Goal: Check status: Check status

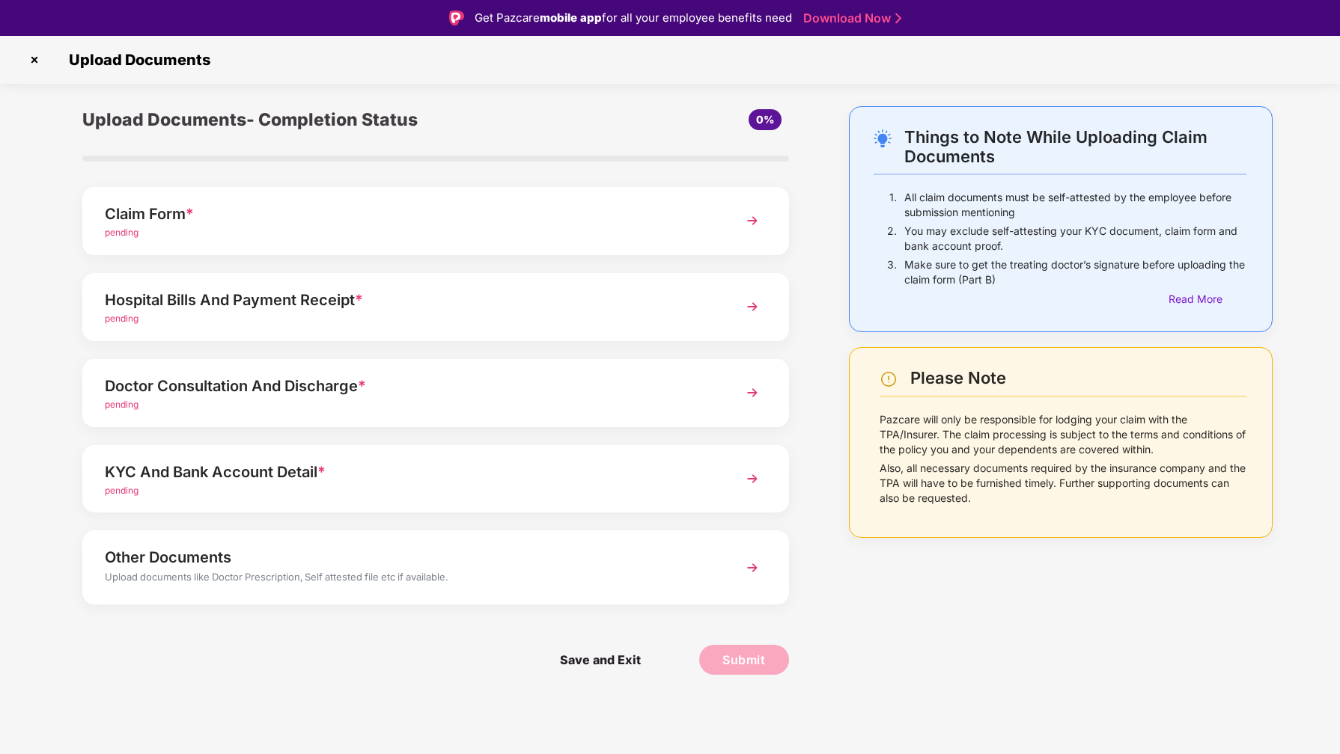
click at [415, 298] on div "Hospital Bills And Payment Receipt *" at bounding box center [408, 300] width 606 height 24
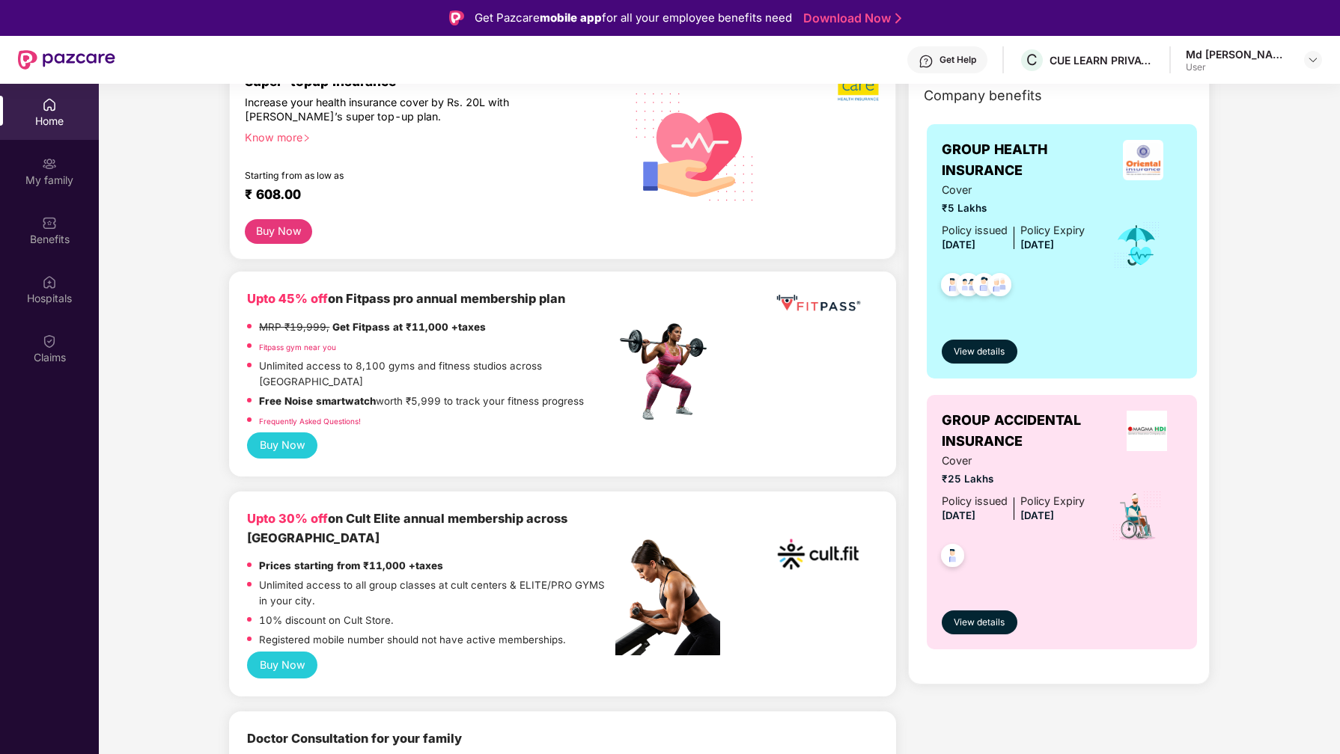
scroll to position [307, 0]
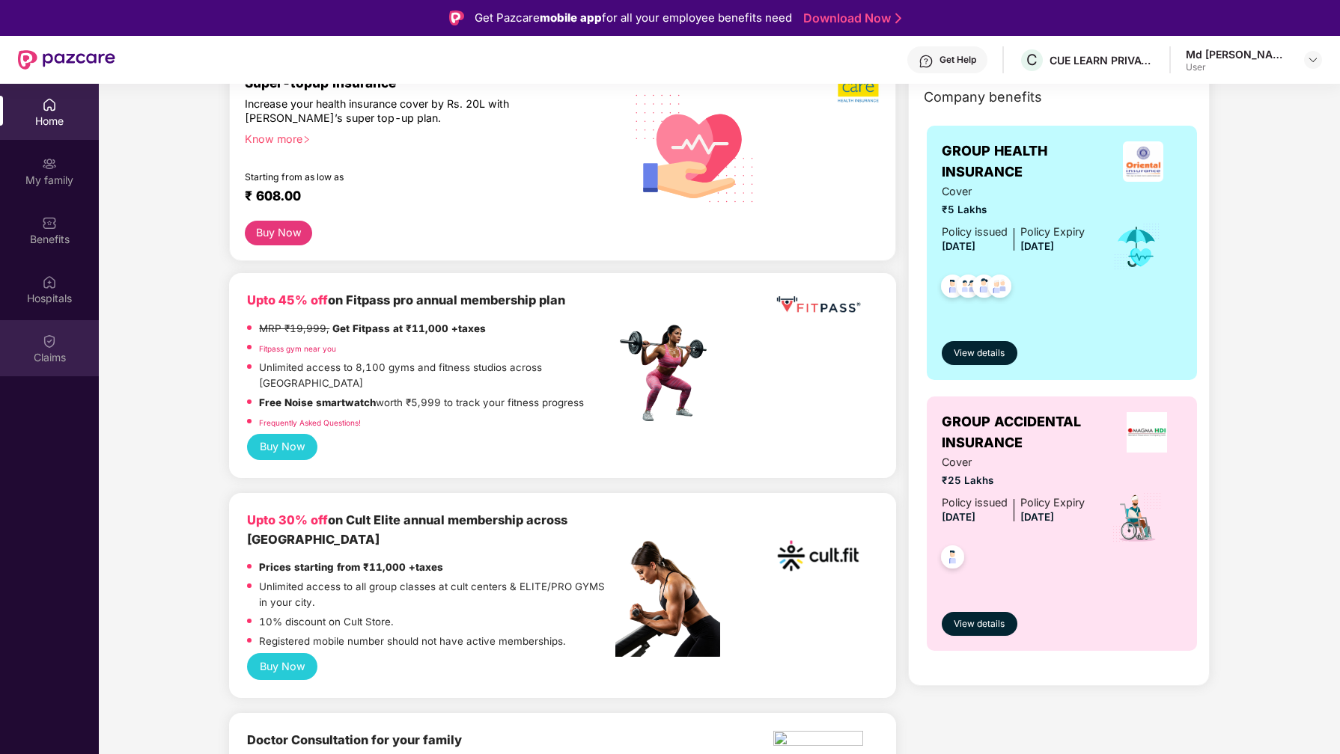
click at [51, 340] on img at bounding box center [49, 341] width 15 height 15
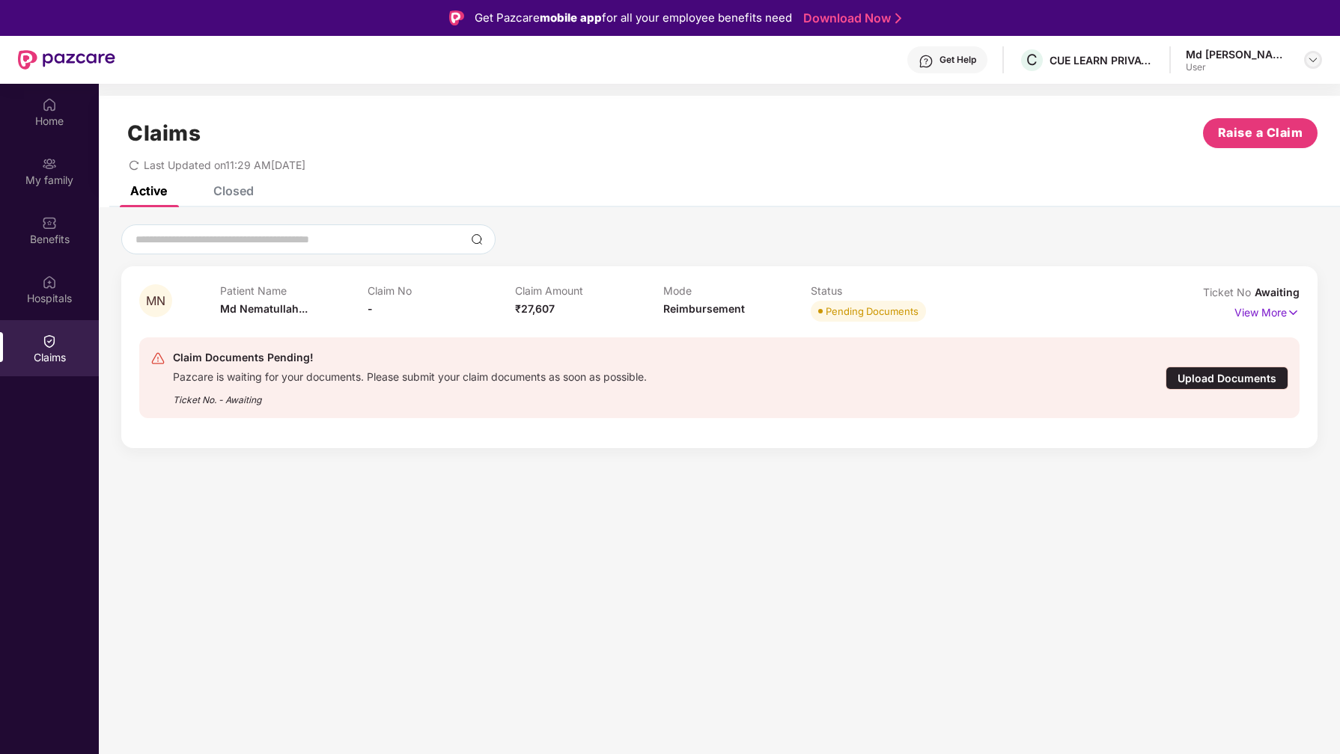
click at [1319, 60] on div at bounding box center [1313, 60] width 18 height 18
click at [1101, 104] on div "Claims Raise a Claim Last Updated on 11:29 AM[DATE]" at bounding box center [719, 141] width 1241 height 91
